Goal: Find specific page/section: Locate a particular part of the current website

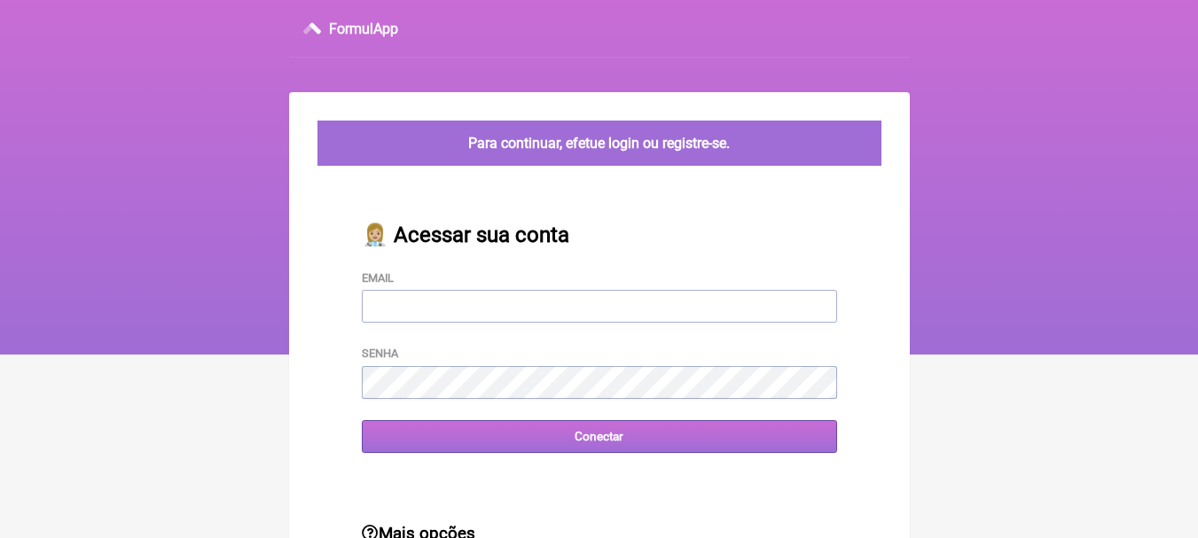
type input "[EMAIL_ADDRESS][DOMAIN_NAME]"
click at [608, 430] on input "Conectar" at bounding box center [599, 436] width 475 height 33
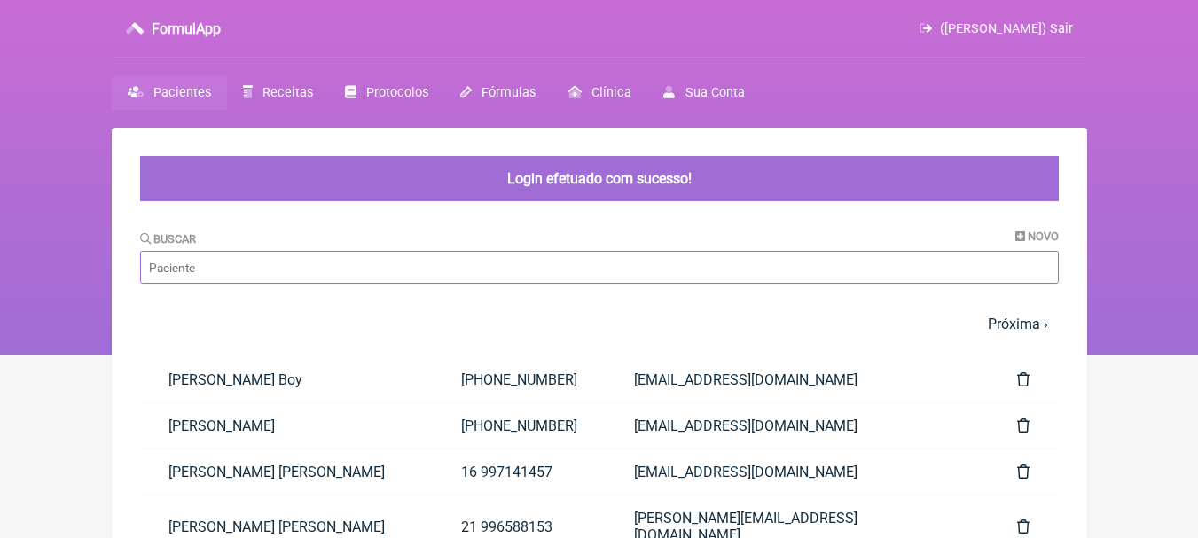
click at [427, 267] on input "Buscar" at bounding box center [599, 267] width 919 height 33
type input "[PERSON_NAME]"
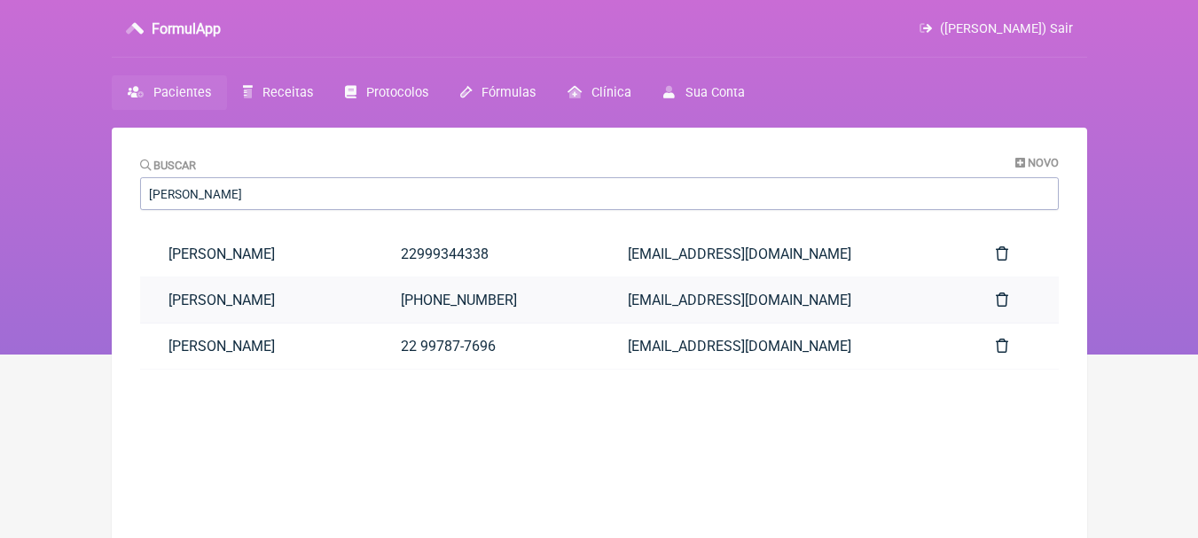
click at [373, 302] on link "[PERSON_NAME]" at bounding box center [256, 300] width 233 height 45
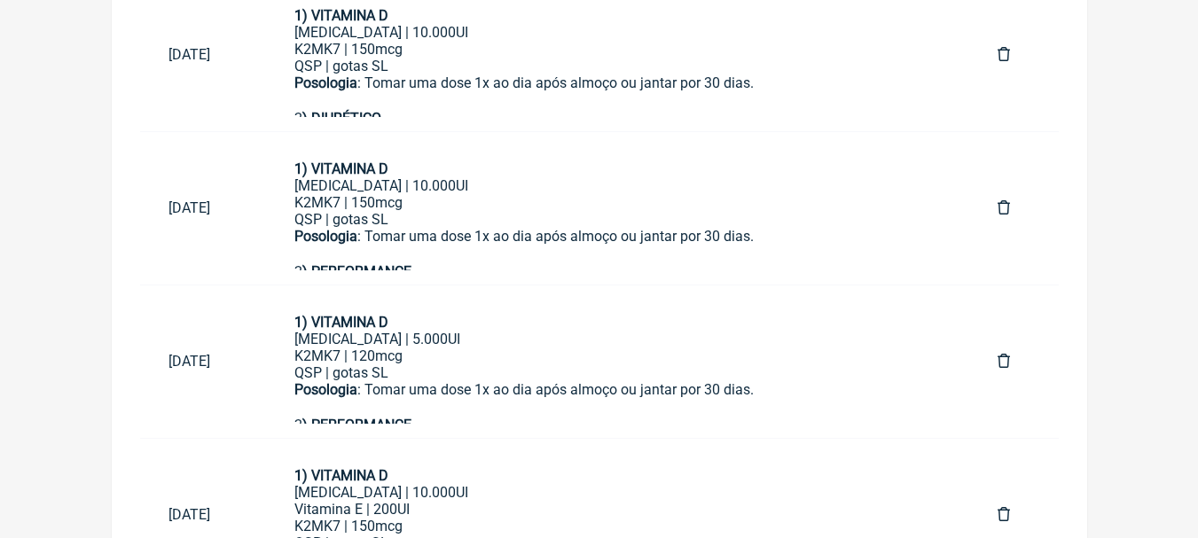
scroll to position [798, 0]
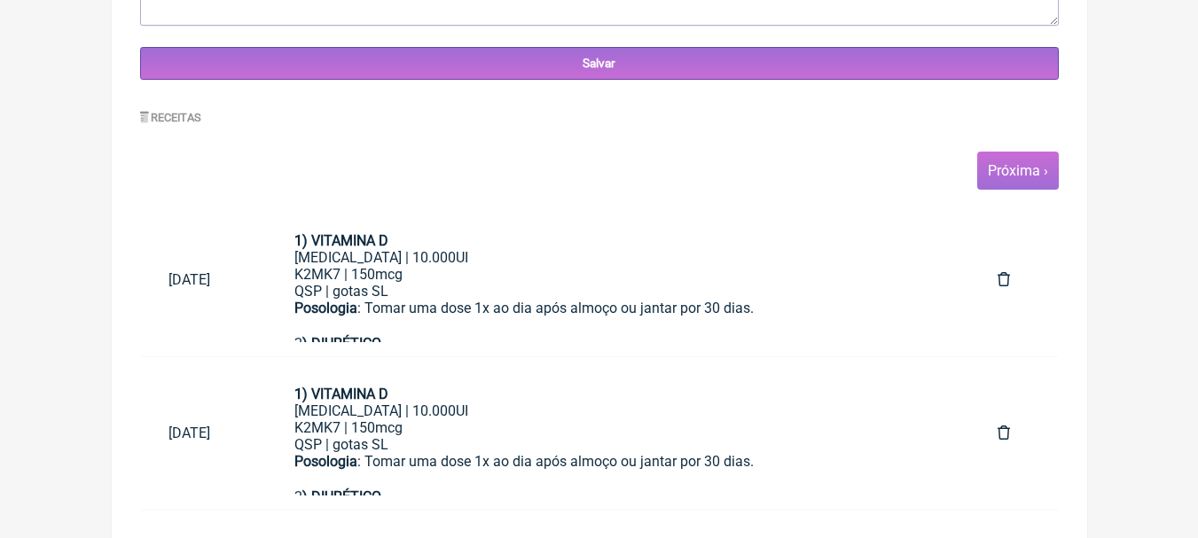
click at [1049, 178] on span "Próxima ›" at bounding box center [1018, 171] width 82 height 38
click at [998, 163] on link "Próxima ›" at bounding box center [1018, 170] width 60 height 17
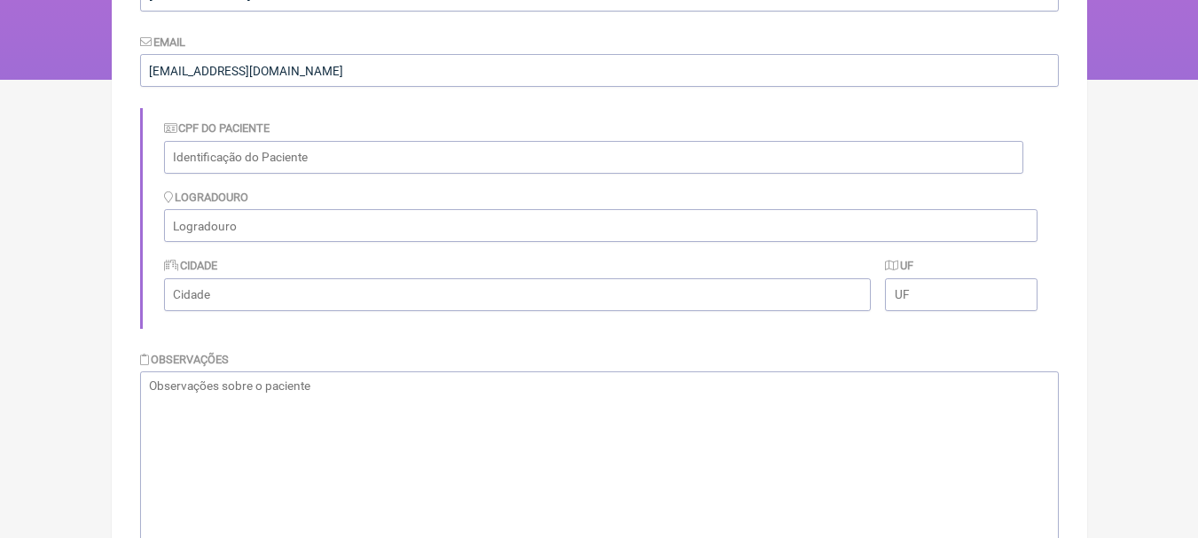
scroll to position [660, 0]
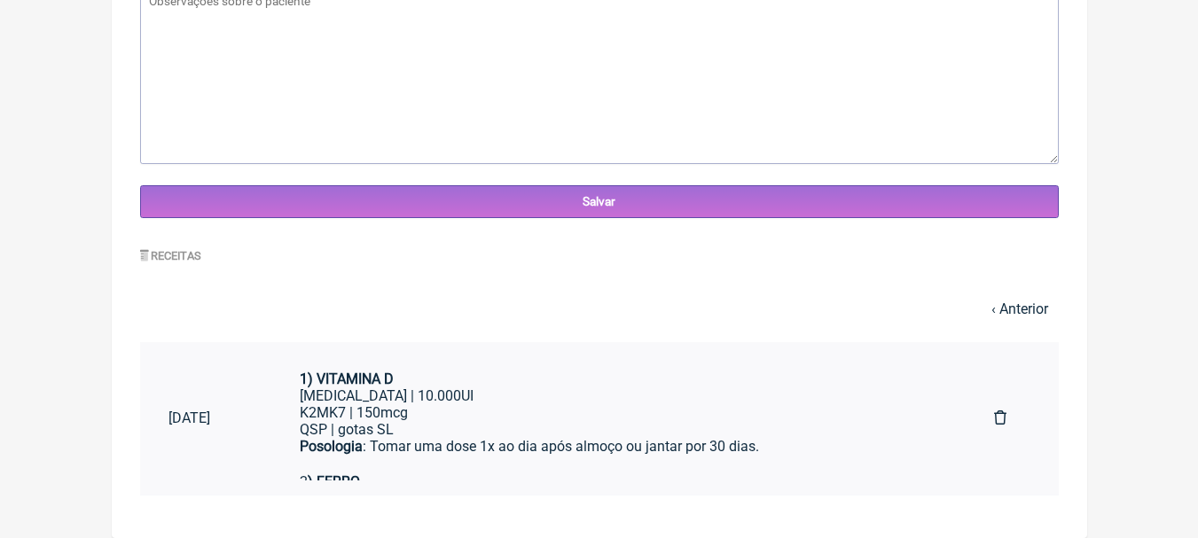
click at [546, 405] on div "K2MK7 | 150mcg" at bounding box center [619, 412] width 638 height 17
click at [1024, 304] on link "‹ Anterior" at bounding box center [1020, 309] width 57 height 17
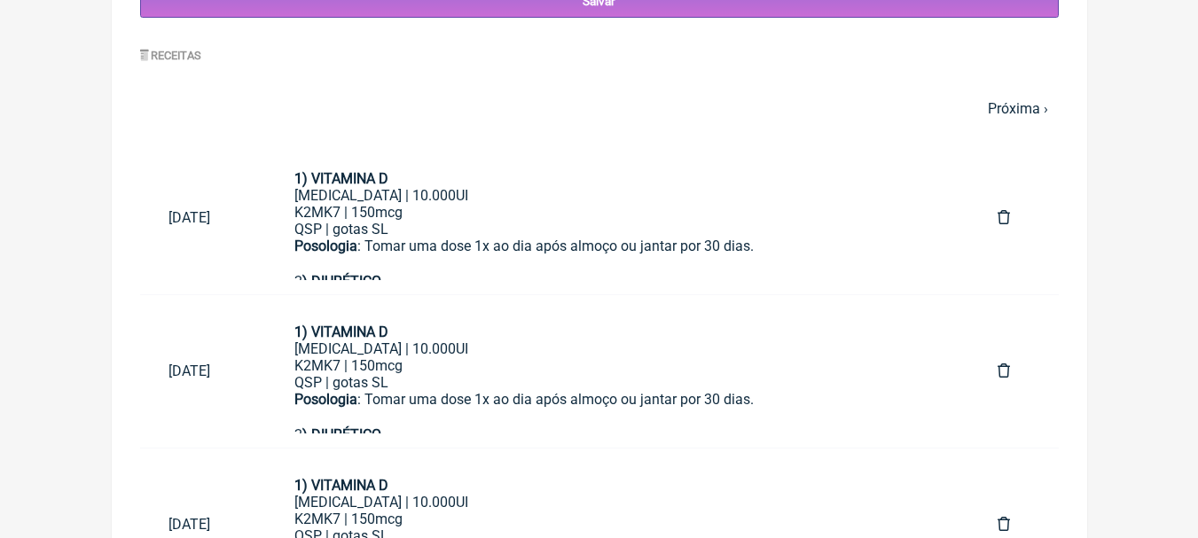
scroll to position [710, 0]
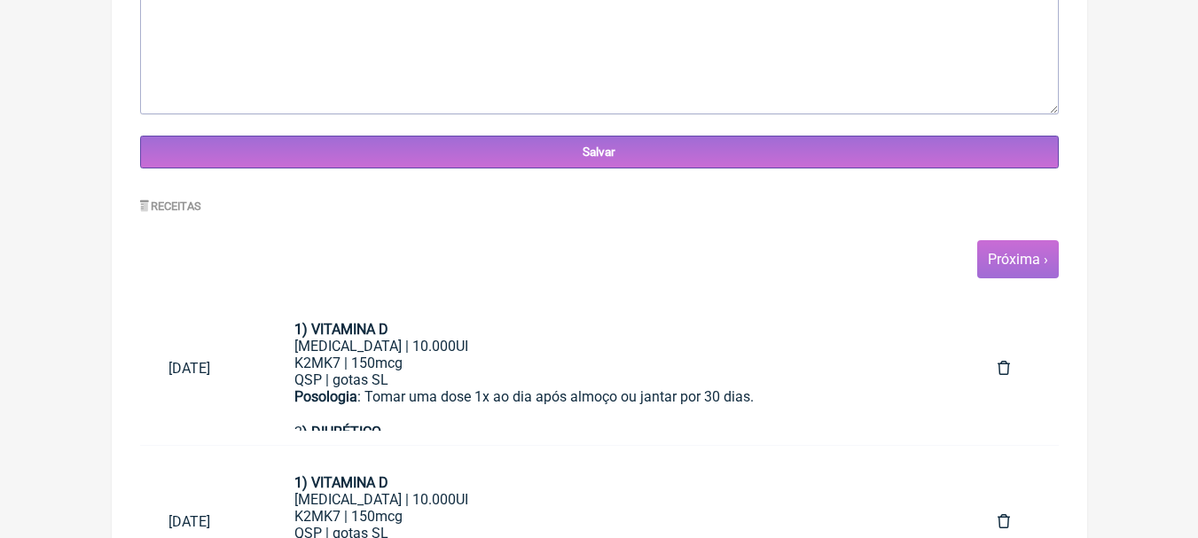
click at [1028, 259] on link "Próxima ›" at bounding box center [1018, 259] width 60 height 17
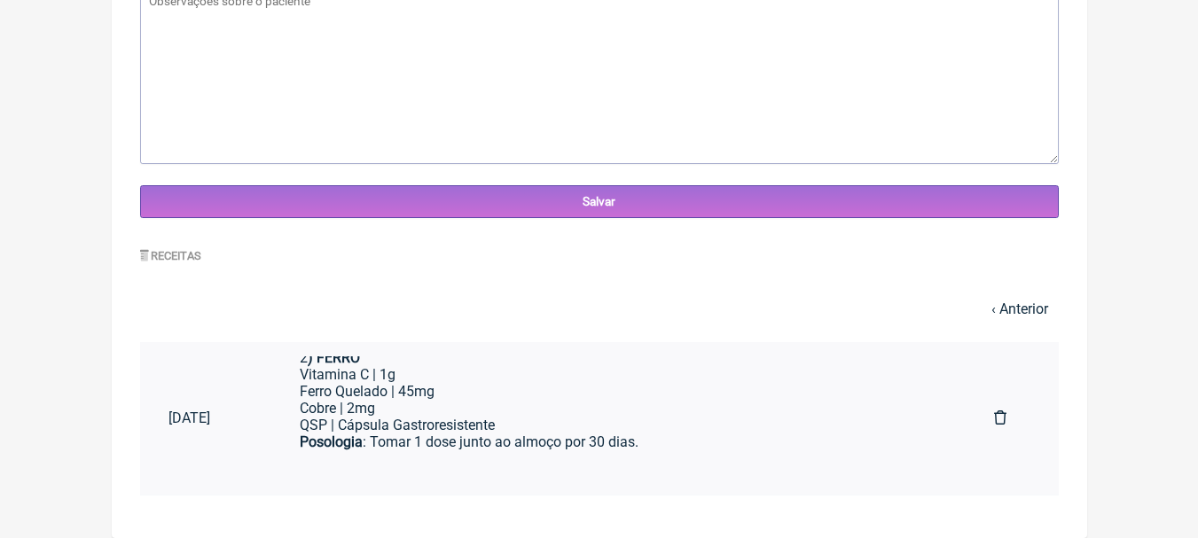
scroll to position [125, 0]
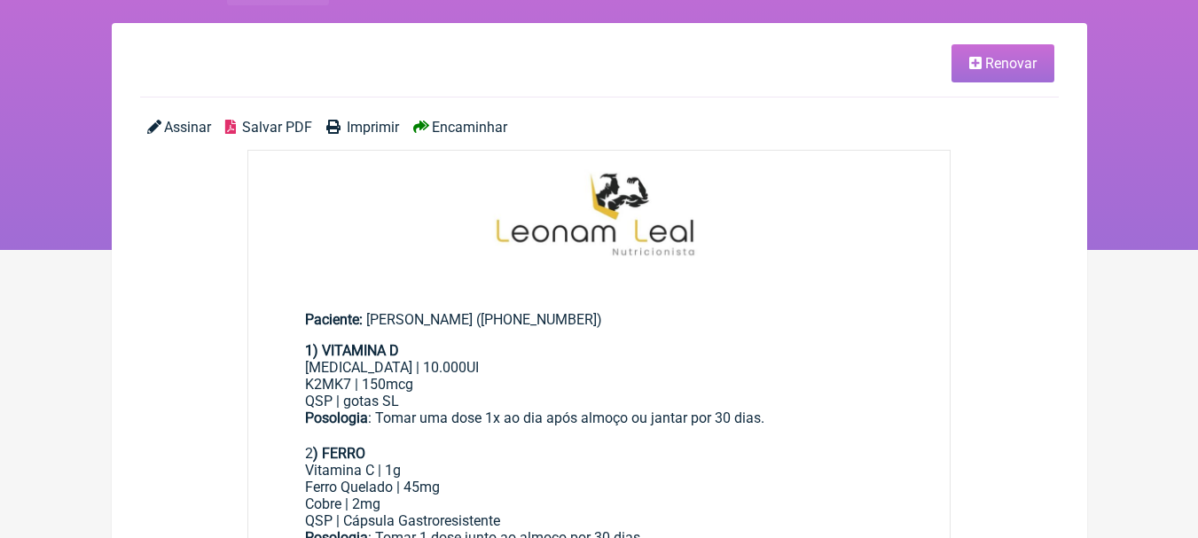
scroll to position [266, 0]
